Goal: Task Accomplishment & Management: Use online tool/utility

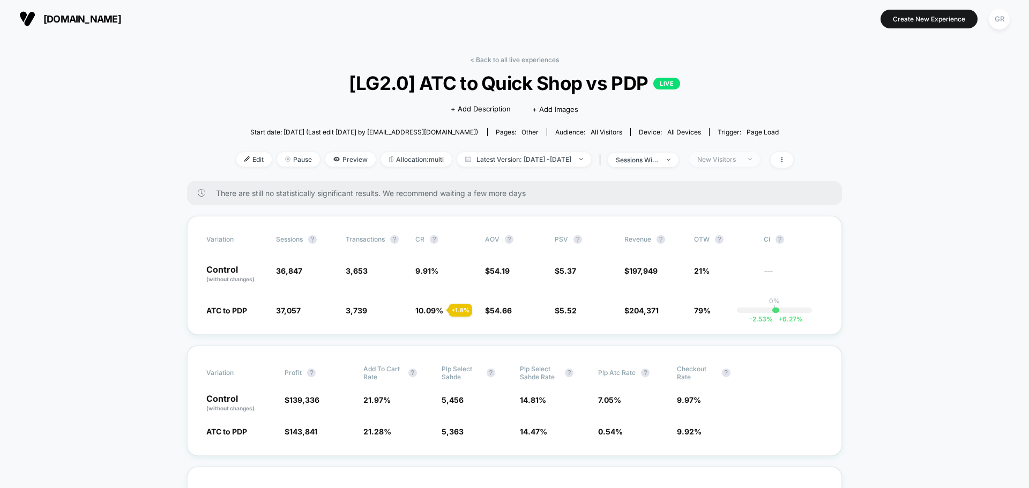
click at [740, 158] on div "New Visitors" at bounding box center [718, 159] width 43 height 8
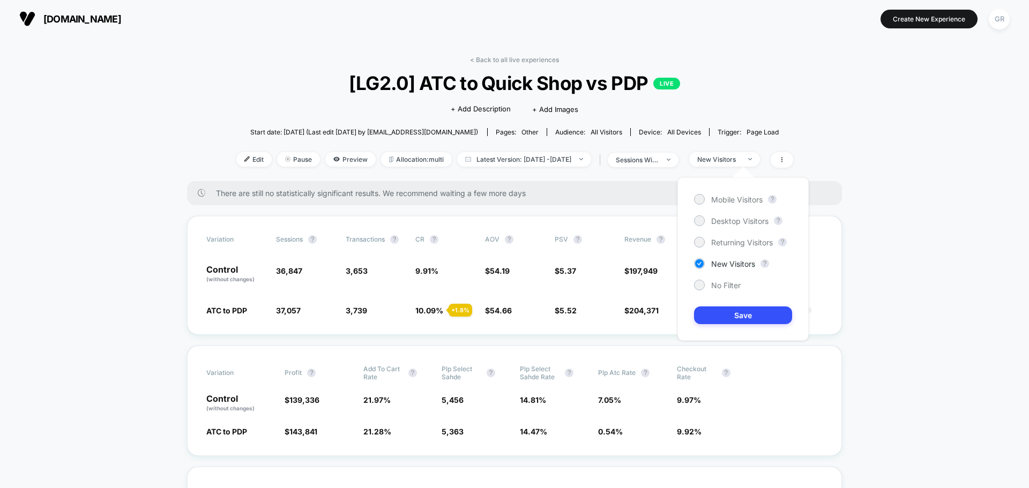
click at [718, 291] on div "Mobile Visitors ? Desktop Visitors ? Returning Visitors ? New Visitors ? No Fil…" at bounding box center [742, 258] width 131 height 163
click at [714, 286] on span "No Filter" at bounding box center [725, 285] width 29 height 9
click at [725, 311] on button "Save" at bounding box center [743, 316] width 98 height 18
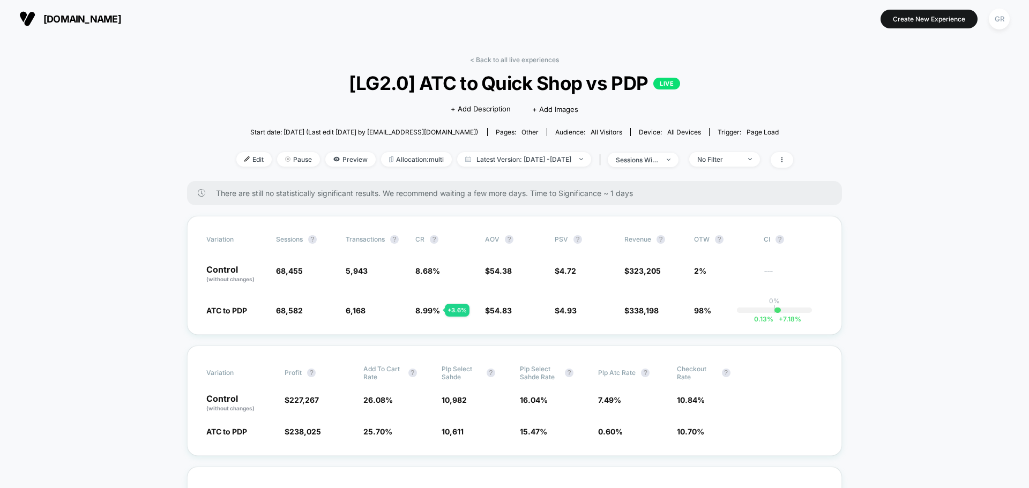
click at [736, 151] on div "< Back to all live experiences [LG2.0] ATC to Quick Shop vs PDP LIVE Click to e…" at bounding box center [514, 118] width 557 height 125
click at [740, 165] on span "No Filter" at bounding box center [724, 159] width 71 height 14
